Goal: Navigation & Orientation: Find specific page/section

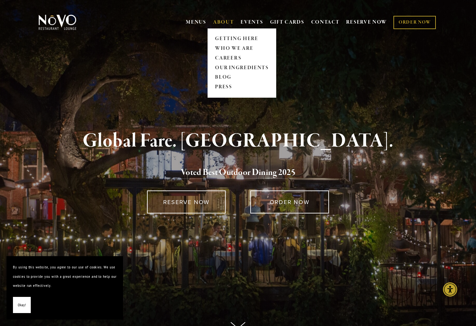
click at [216, 20] on link "ABOUT" at bounding box center [223, 22] width 21 height 6
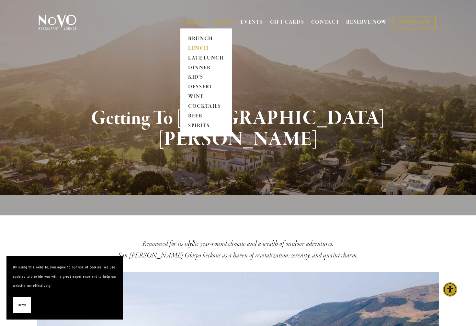
click at [194, 45] on link "LUNCH" at bounding box center [206, 49] width 40 height 10
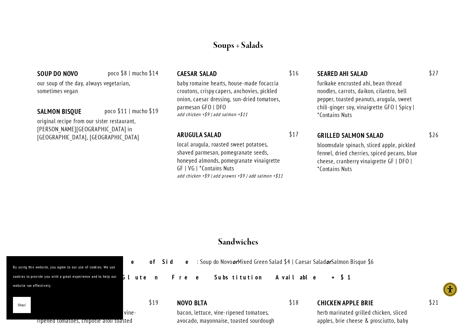
scroll to position [700, 0]
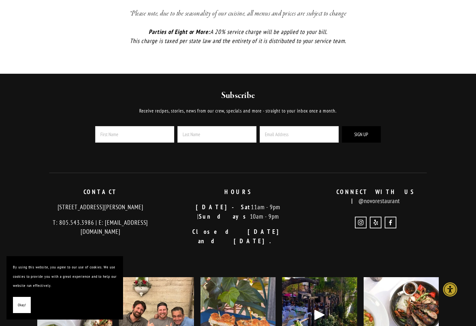
scroll to position [1656, 0]
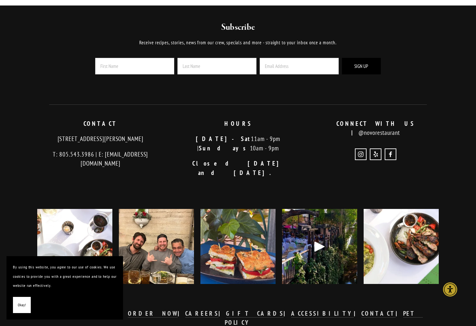
click at [148, 6] on div "Subscribe Receive recipes, stories, news from our crew, specials and more - str…" at bounding box center [238, 189] width 466 height 366
